Goal: Transaction & Acquisition: Purchase product/service

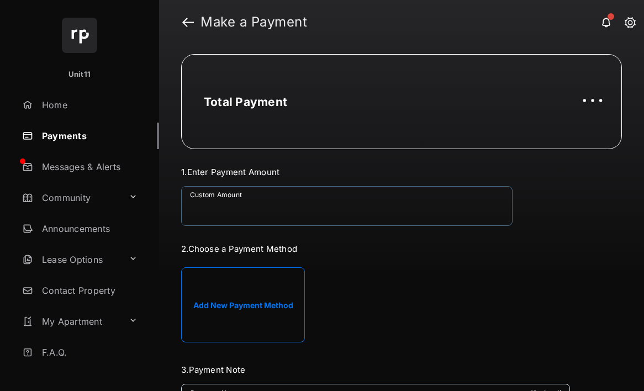
click at [325, 219] on input "Custom Amount" at bounding box center [346, 206] width 331 height 40
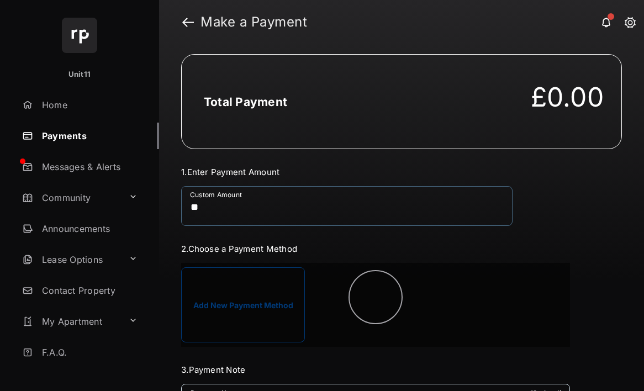
type input "**"
click at [622, 249] on div "Total Payment £0.00 Payment Summary Unit Number Unit11 Payment Method - - Payme…" at bounding box center [401, 217] width 485 height 347
click at [286, 274] on div at bounding box center [375, 305] width 389 height 84
click at [281, 296] on div at bounding box center [375, 305] width 389 height 84
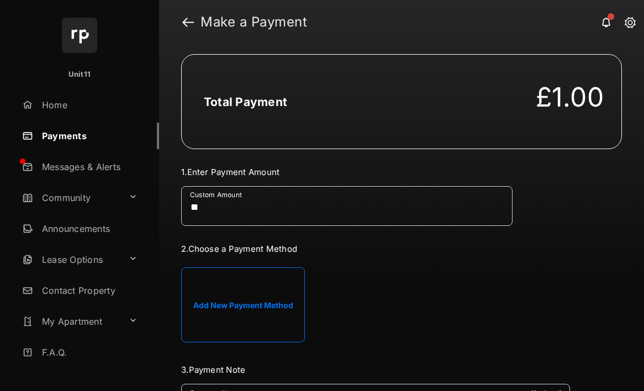
click at [281, 296] on button "Add New Payment Method" at bounding box center [243, 304] width 124 height 75
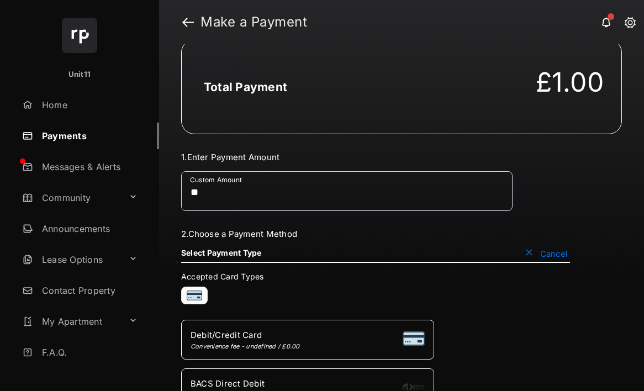
scroll to position [62, 0]
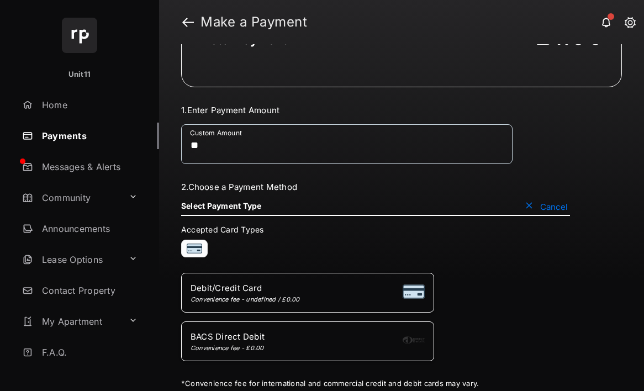
click at [282, 298] on div "Convenience fee - undefined / £0.00" at bounding box center [244, 299] width 109 height 8
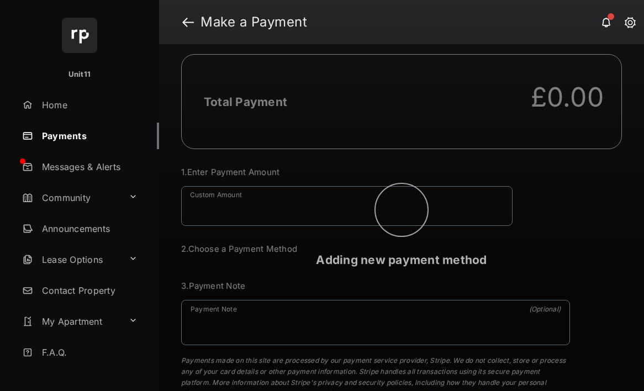
click at [302, 200] on div "Adding new payment method" at bounding box center [401, 217] width 485 height 347
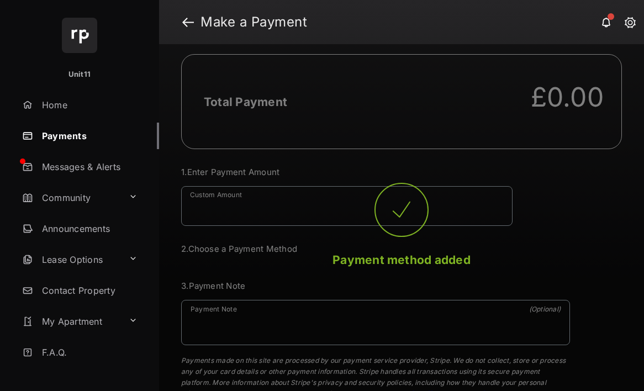
click at [302, 200] on div "Payment method added" at bounding box center [401, 217] width 485 height 347
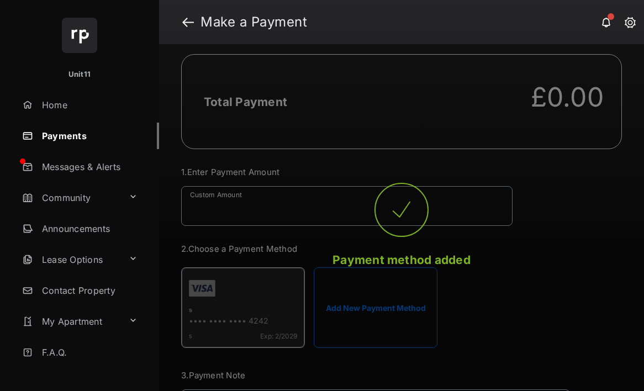
click at [266, 208] on div "Payment method added" at bounding box center [401, 217] width 485 height 347
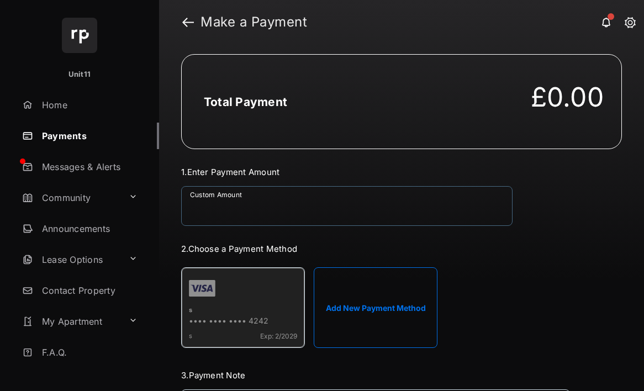
click at [247, 218] on input "Custom Amount" at bounding box center [346, 206] width 331 height 40
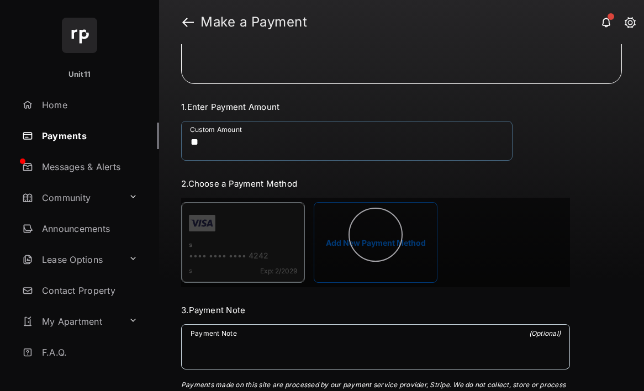
scroll to position [163, 0]
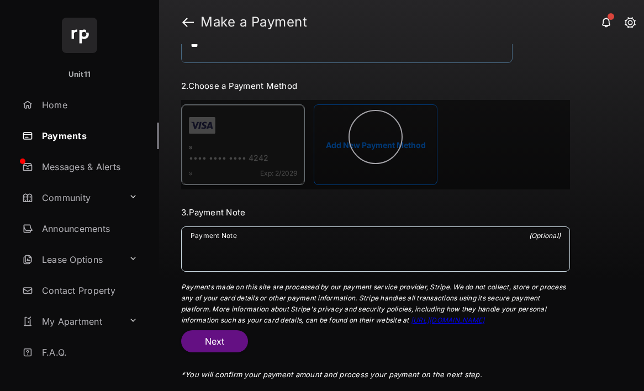
type input "**"
click at [477, 208] on h3 "3. Payment Note" at bounding box center [375, 212] width 389 height 10
click at [242, 162] on div at bounding box center [375, 144] width 389 height 89
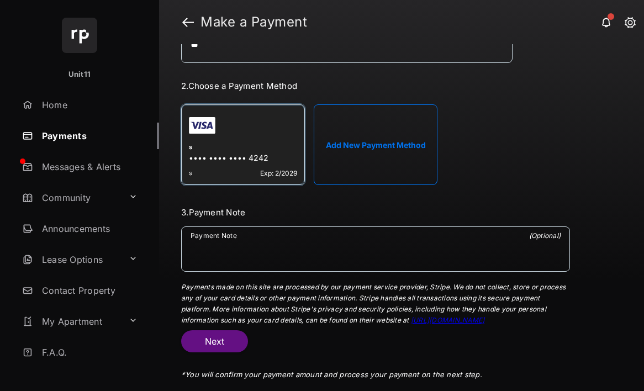
click at [238, 165] on div "s Exp: 2/2029" at bounding box center [243, 170] width 108 height 13
click at [214, 336] on button "Next" at bounding box center [214, 341] width 67 height 22
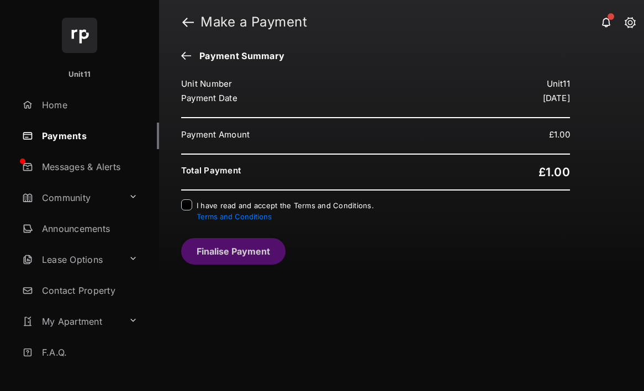
click at [224, 204] on span "I have read and accept the Terms and Conditions. Terms and Conditions" at bounding box center [285, 211] width 177 height 20
click at [215, 259] on button "Finalise Payment" at bounding box center [233, 251] width 104 height 26
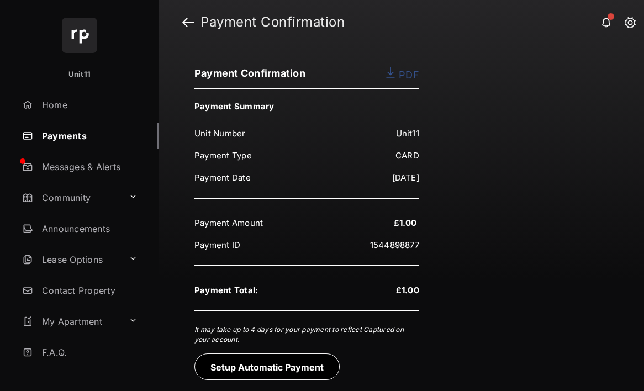
click at [105, 138] on link "Payments" at bounding box center [88, 136] width 141 height 26
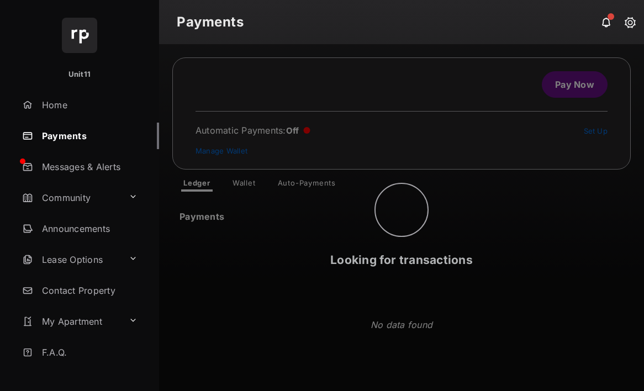
click at [237, 178] on div "Looking for transactions" at bounding box center [401, 217] width 485 height 347
click at [242, 188] on div "Looking for transactions" at bounding box center [401, 217] width 485 height 347
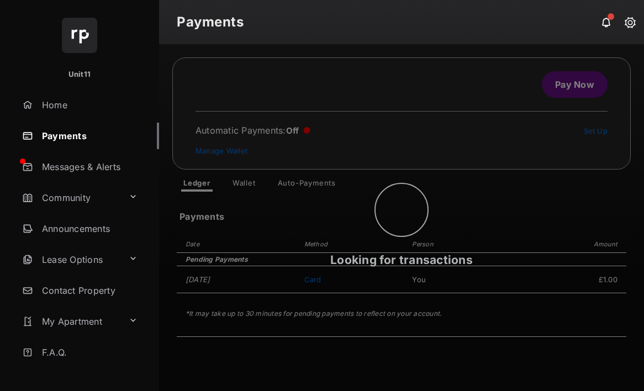
click at [243, 188] on div "Looking for transactions" at bounding box center [401, 217] width 485 height 347
click at [243, 188] on link "Wallet" at bounding box center [244, 184] width 41 height 13
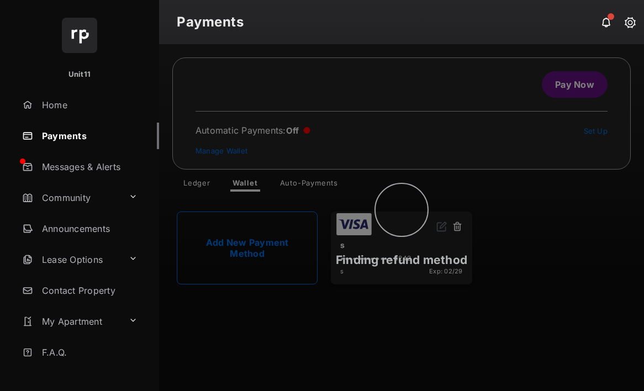
click at [447, 206] on div "Finding refund method" at bounding box center [401, 217] width 485 height 347
click at [461, 236] on div "Finding refund method" at bounding box center [401, 217] width 485 height 347
click at [454, 230] on div "Finding refund method" at bounding box center [401, 217] width 485 height 347
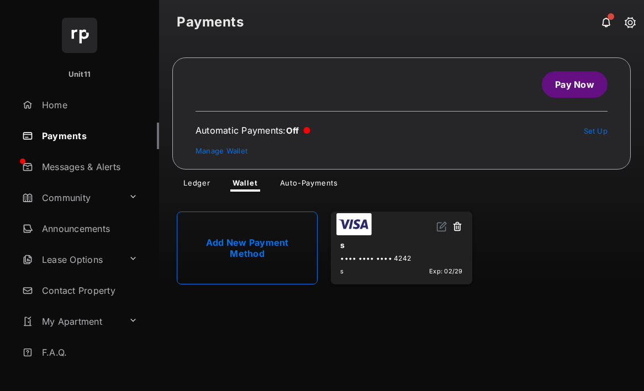
click at [454, 230] on button at bounding box center [457, 227] width 11 height 13
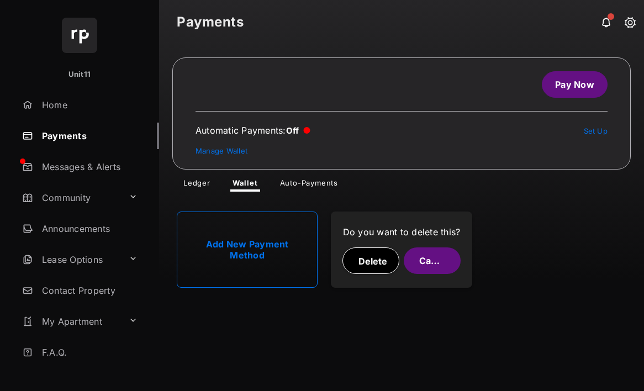
click at [377, 258] on button "Delete" at bounding box center [370, 260] width 57 height 26
